Goal: Task Accomplishment & Management: Use online tool/utility

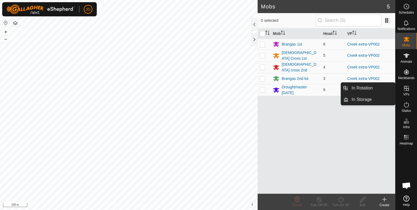
click at [405, 89] on icon at bounding box center [406, 88] width 7 height 7
click at [368, 89] on link "In Rotation" at bounding box center [371, 88] width 47 height 11
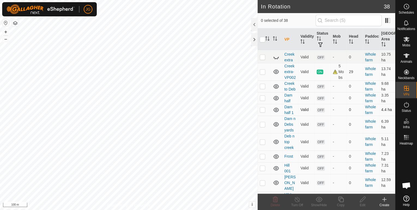
scroll to position [218, 0]
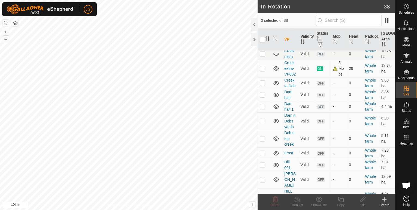
checkbox input "true"
click at [340, 201] on icon at bounding box center [340, 199] width 7 height 7
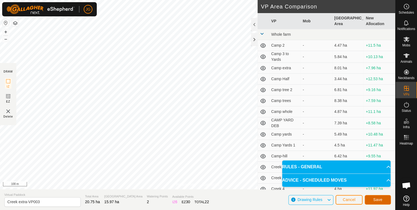
click at [376, 198] on span "Save" at bounding box center [377, 199] width 9 height 4
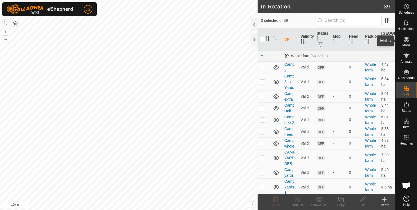
click at [409, 39] on icon at bounding box center [406, 39] width 7 height 7
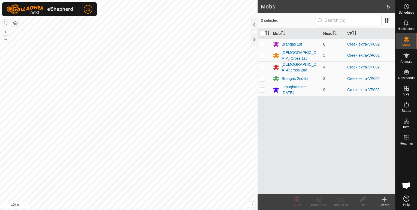
click at [264, 44] on p-checkbox at bounding box center [262, 44] width 5 height 4
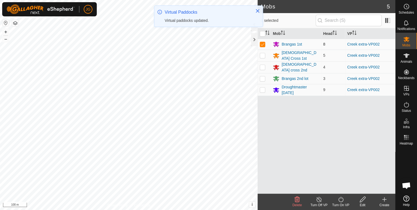
click at [264, 46] on p-checkbox at bounding box center [262, 44] width 5 height 4
checkbox input "false"
click at [261, 34] on input "checkbox" at bounding box center [262, 33] width 5 height 5
checkbox input "true"
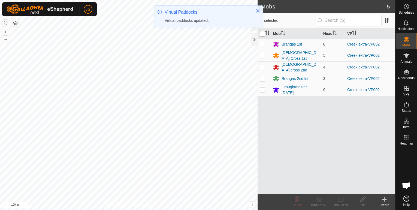
checkbox input "true"
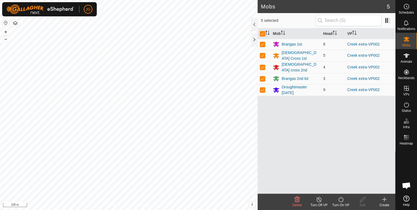
click at [321, 201] on icon at bounding box center [319, 199] width 7 height 7
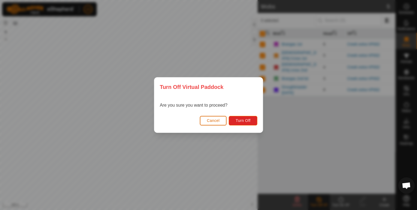
click at [219, 122] on span "Cancel" at bounding box center [213, 120] width 13 height 4
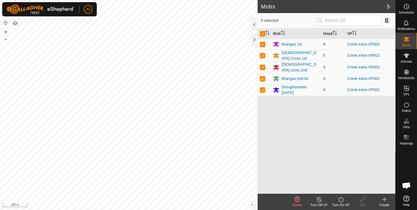
click at [342, 200] on icon at bounding box center [340, 199] width 7 height 7
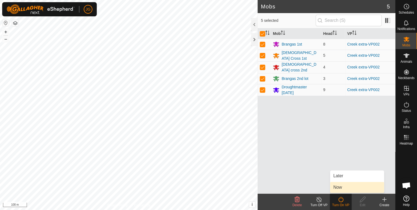
click at [338, 185] on link "Now" at bounding box center [357, 187] width 54 height 11
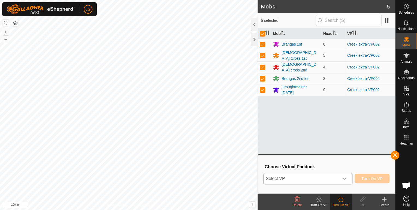
click at [345, 178] on icon "dropdown trigger" at bounding box center [344, 178] width 4 height 4
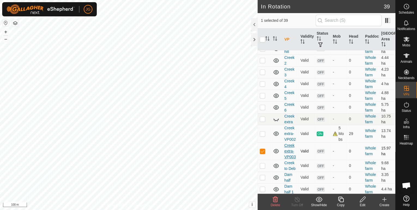
scroll to position [153, 0]
click at [409, 39] on icon at bounding box center [406, 39] width 7 height 7
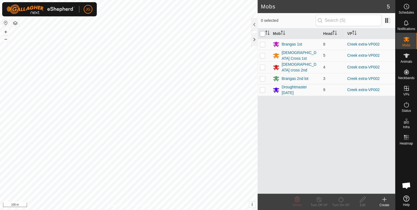
click at [264, 33] on input "checkbox" at bounding box center [262, 33] width 5 height 5
checkbox input "true"
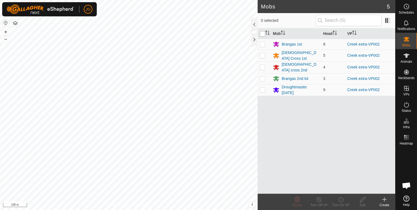
checkbox input "true"
click at [341, 200] on icon at bounding box center [340, 199] width 7 height 7
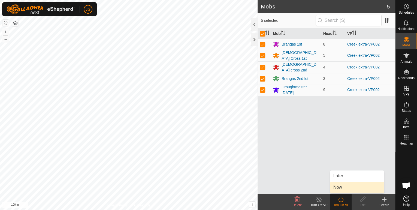
click at [344, 188] on link "Now" at bounding box center [357, 187] width 54 height 11
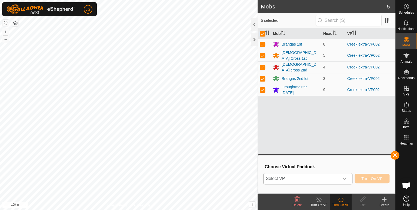
click at [346, 178] on icon "dropdown trigger" at bounding box center [344, 178] width 4 height 4
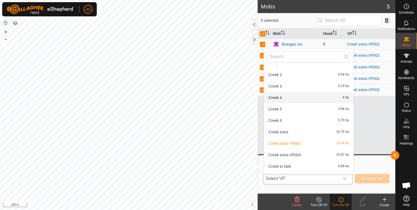
scroll to position [137, 0]
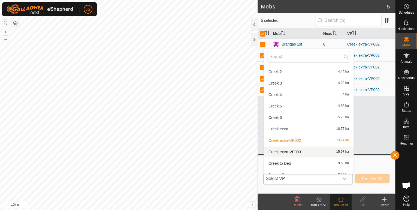
click at [294, 152] on li "Creek extra-VP003 15.97 ha" at bounding box center [309, 151] width 90 height 11
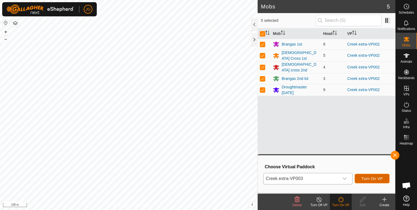
click at [383, 178] on button "Turn On VP" at bounding box center [372, 179] width 35 height 10
